Goal: Book appointment/travel/reservation

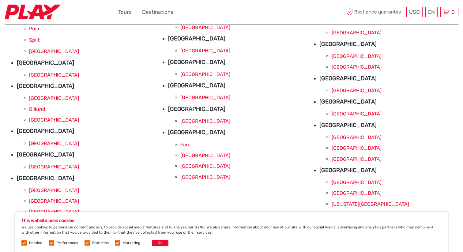
scroll to position [134, 0]
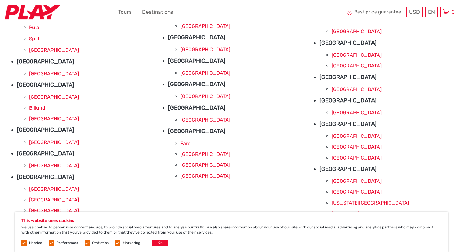
click at [186, 155] on link "Lisbon" at bounding box center [205, 154] width 50 height 6
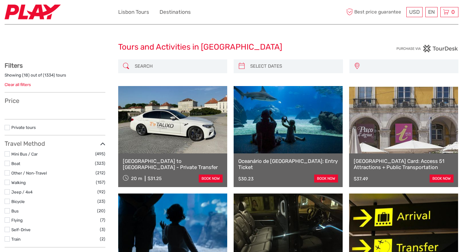
select select
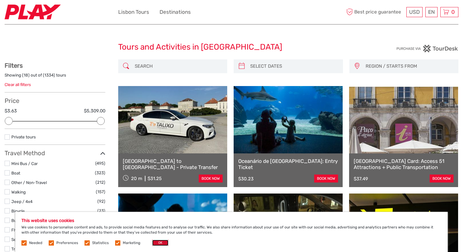
click at [158, 244] on button "OK" at bounding box center [160, 243] width 16 height 6
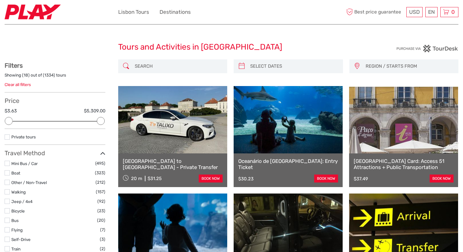
click at [31, 15] on img at bounding box center [33, 12] width 56 height 15
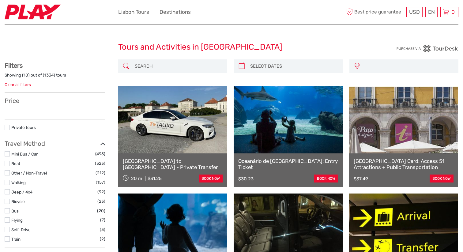
select select
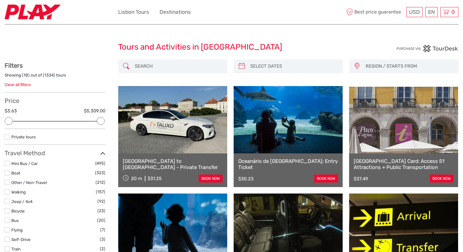
click at [31, 15] on img at bounding box center [33, 12] width 56 height 15
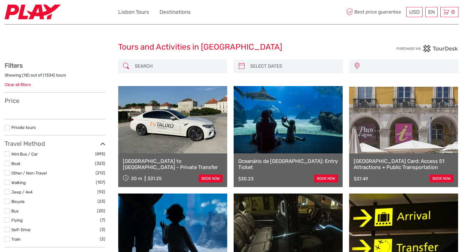
select select
